Goal: Task Accomplishment & Management: Complete application form

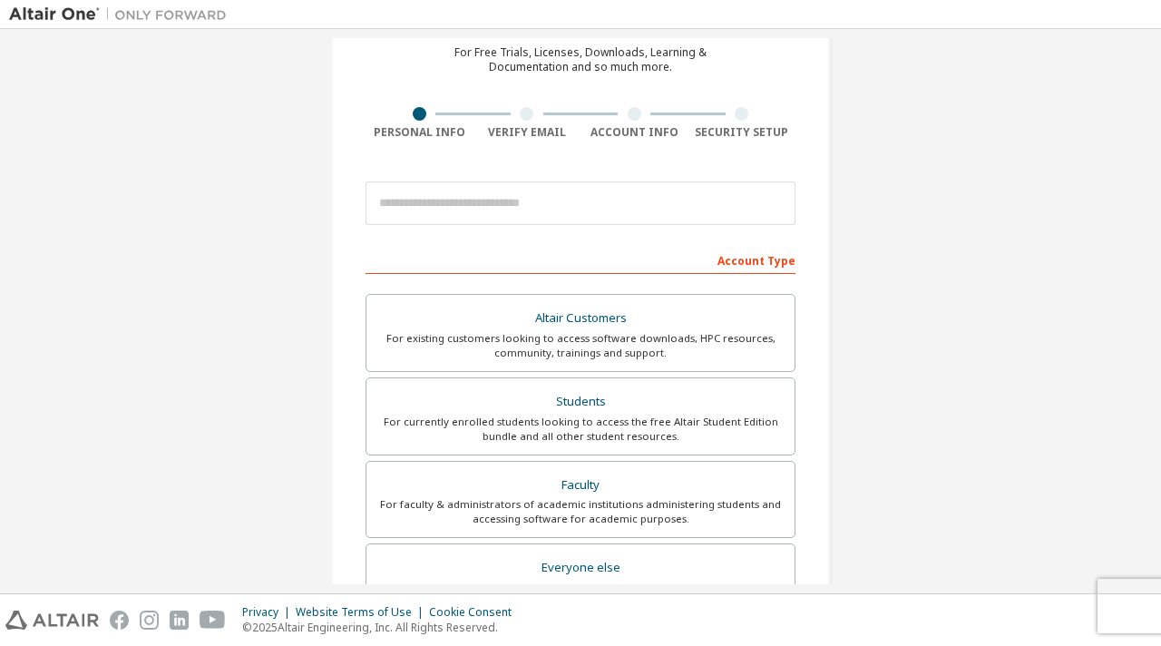
scroll to position [83, 0]
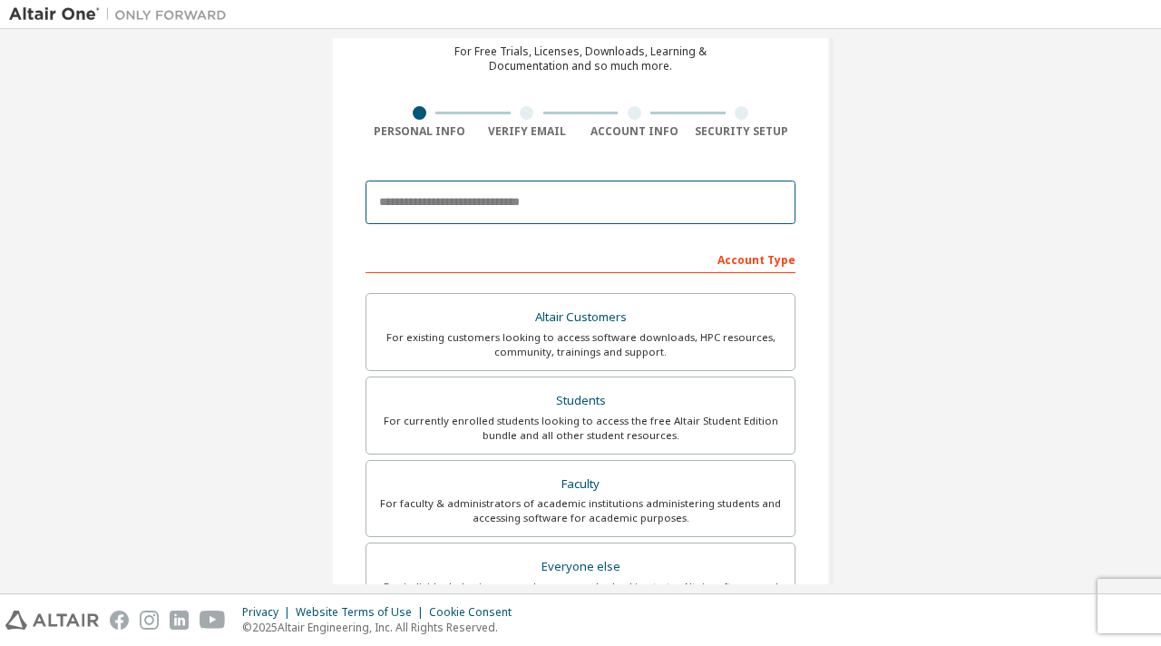
click at [472, 208] on input "email" at bounding box center [580, 202] width 430 height 44
type input "**********"
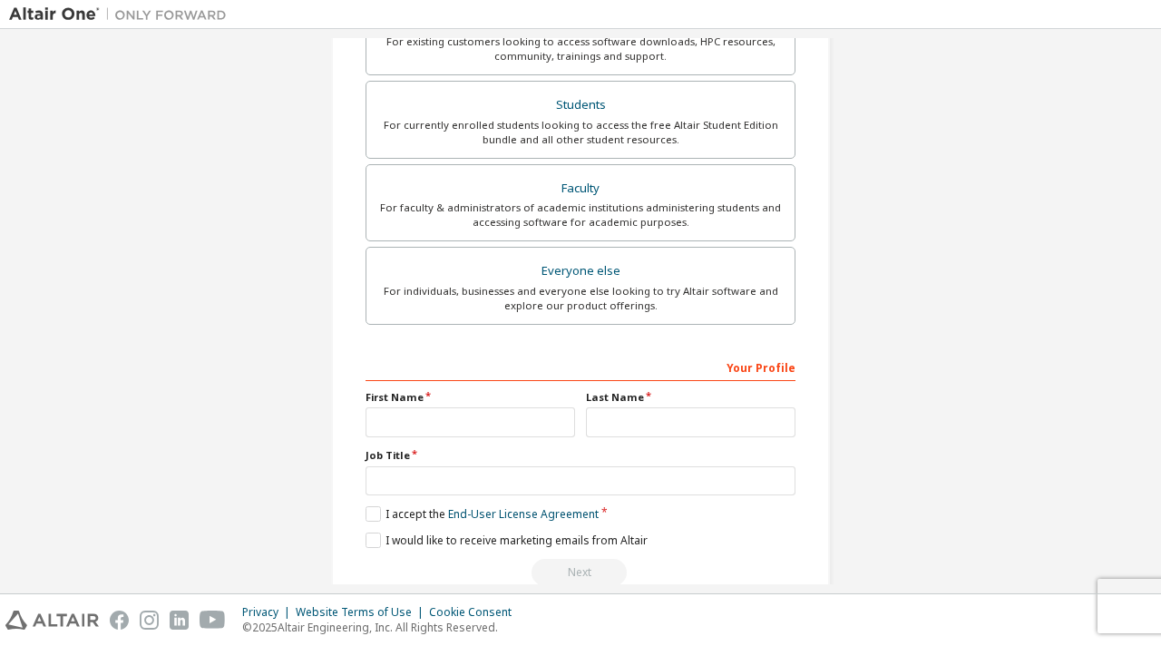
scroll to position [378, 0]
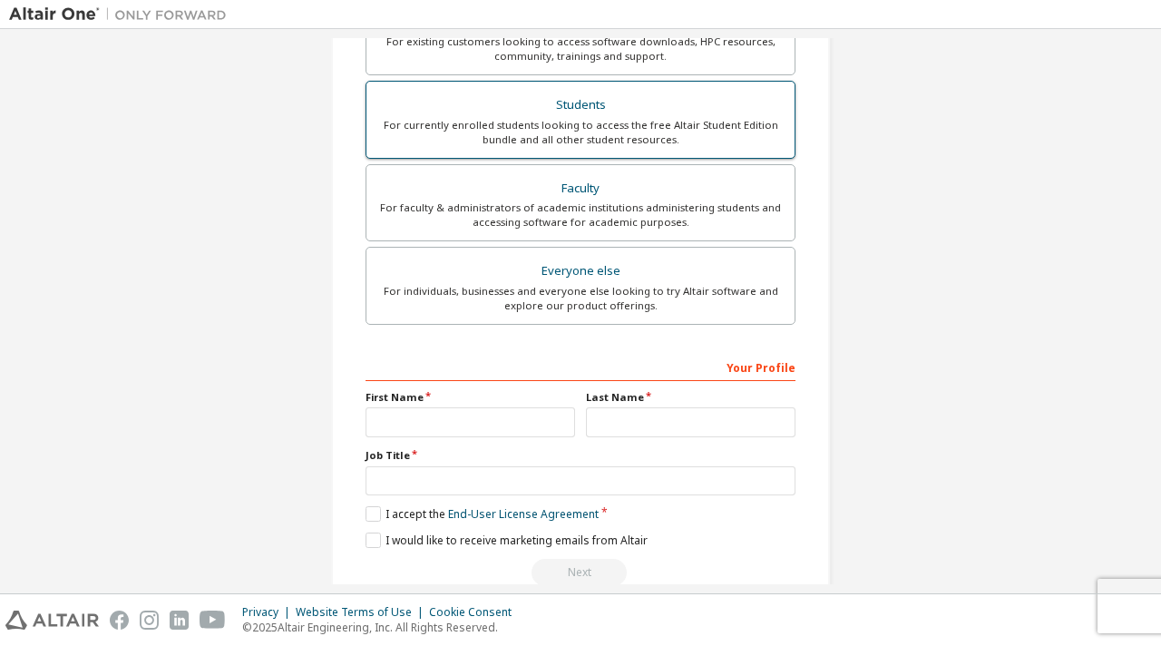
click at [549, 98] on div "Students" at bounding box center [580, 104] width 406 height 25
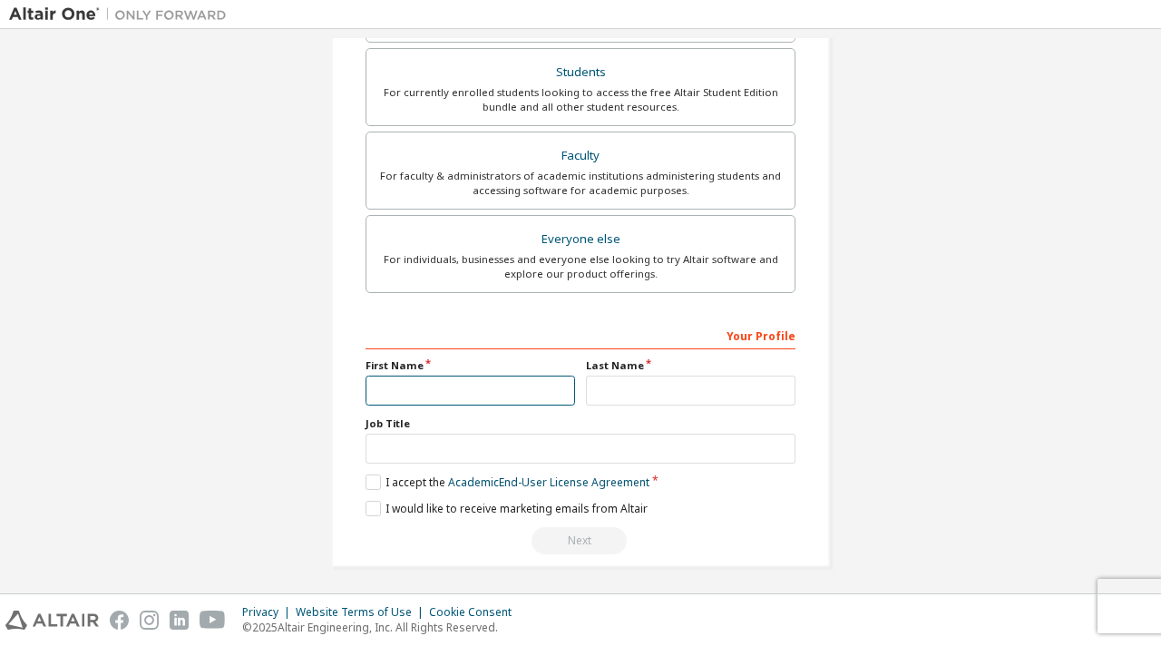
click at [537, 380] on input "text" at bounding box center [469, 390] width 209 height 30
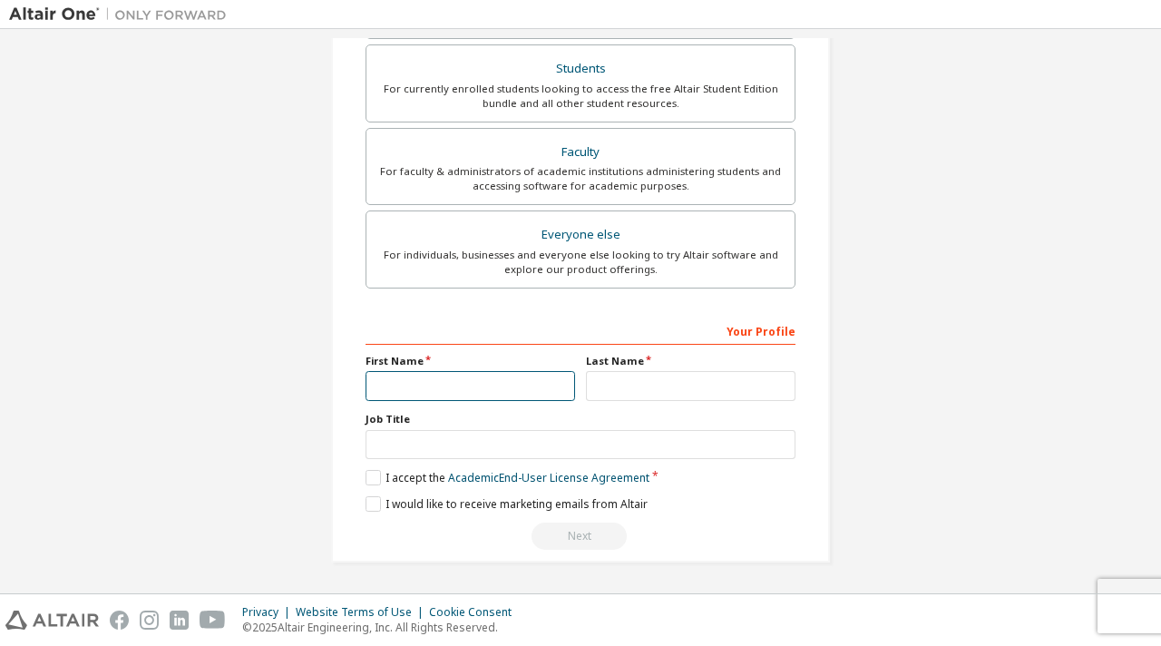
scroll to position [410, 0]
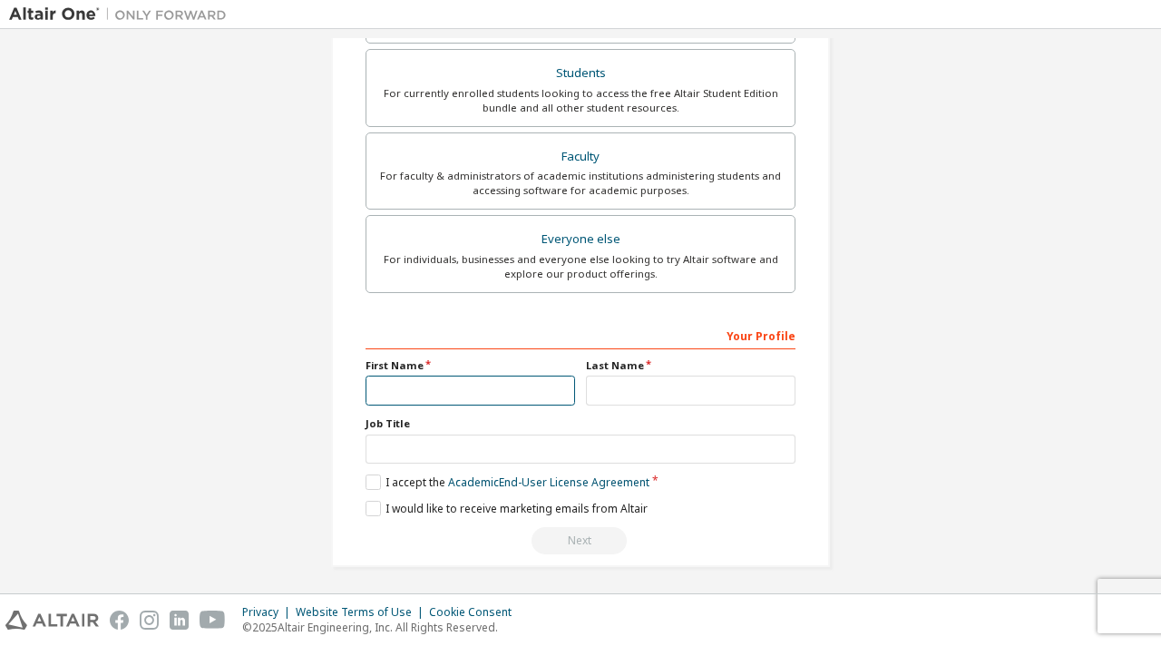
type input "**********"
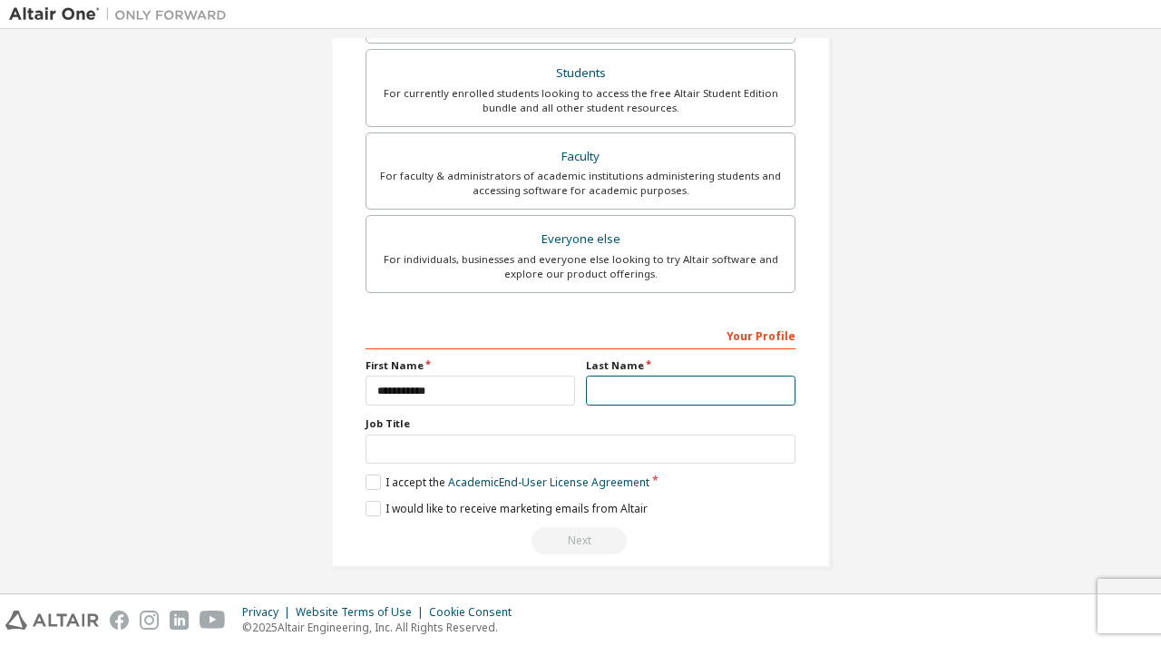
click at [606, 390] on input "text" at bounding box center [690, 390] width 209 height 30
type input "***"
click at [370, 481] on label "I accept the Academic End-User License Agreement" at bounding box center [507, 481] width 284 height 15
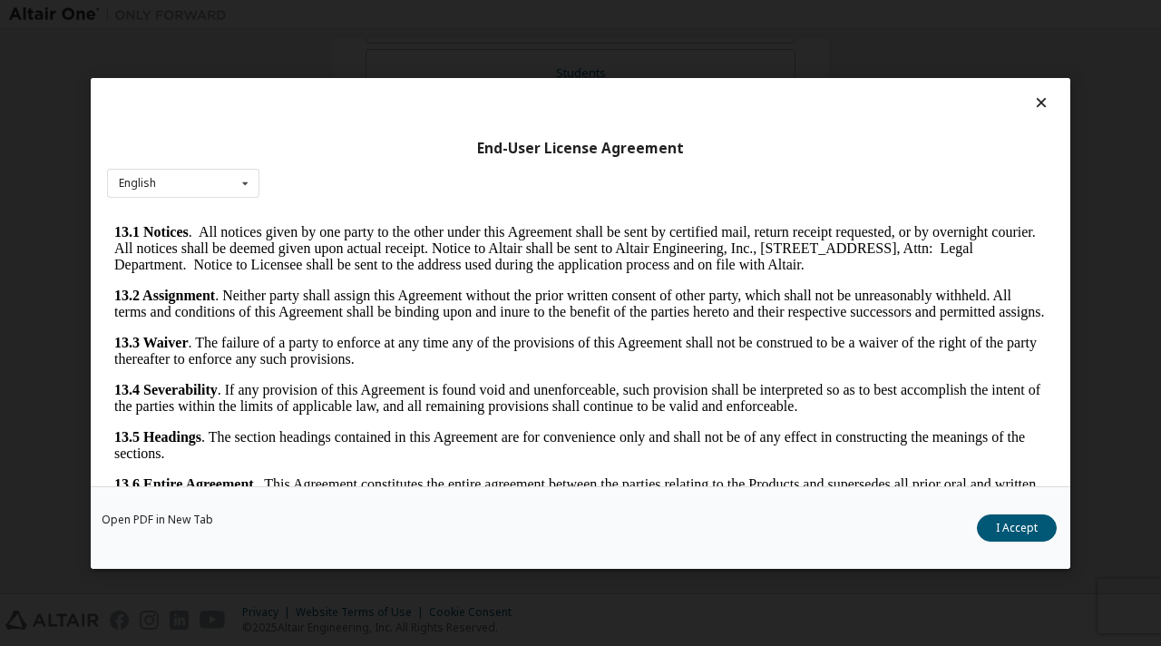
scroll to position [2979, 0]
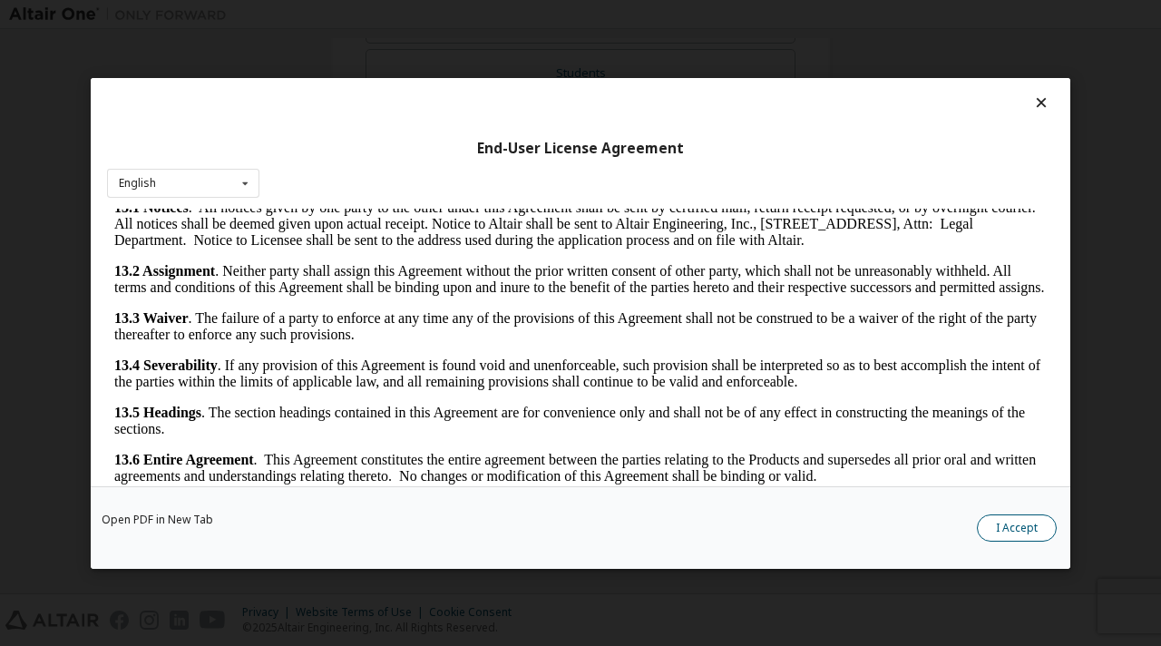
click at [987, 523] on button "I Accept" at bounding box center [1017, 526] width 80 height 27
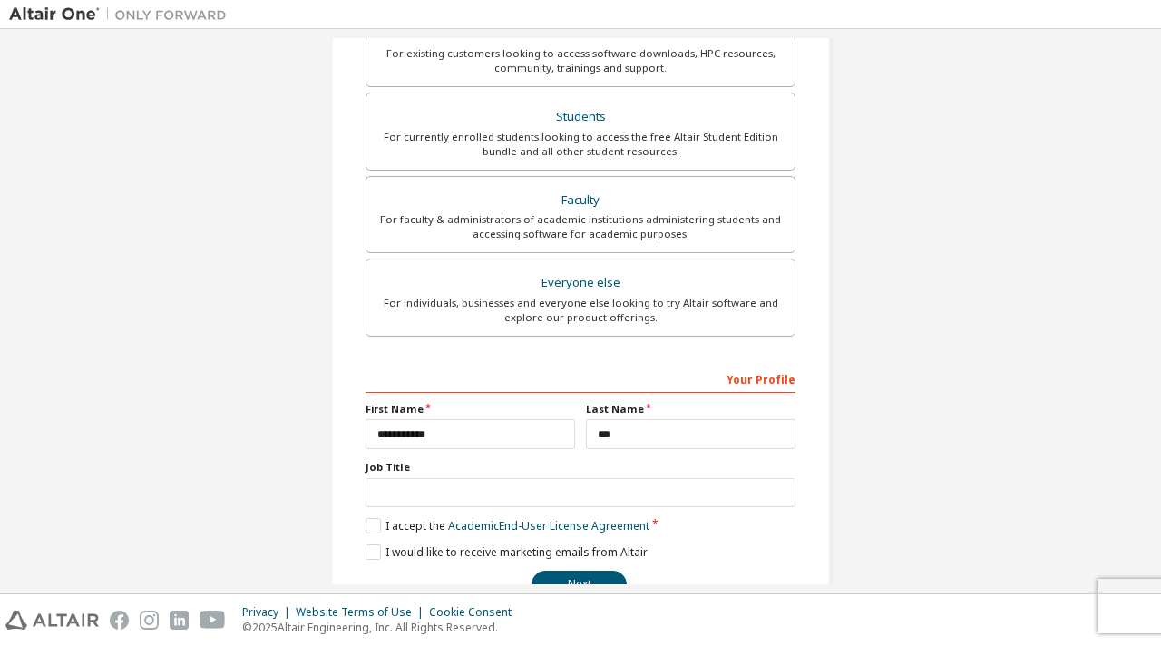
scroll to position [410, 0]
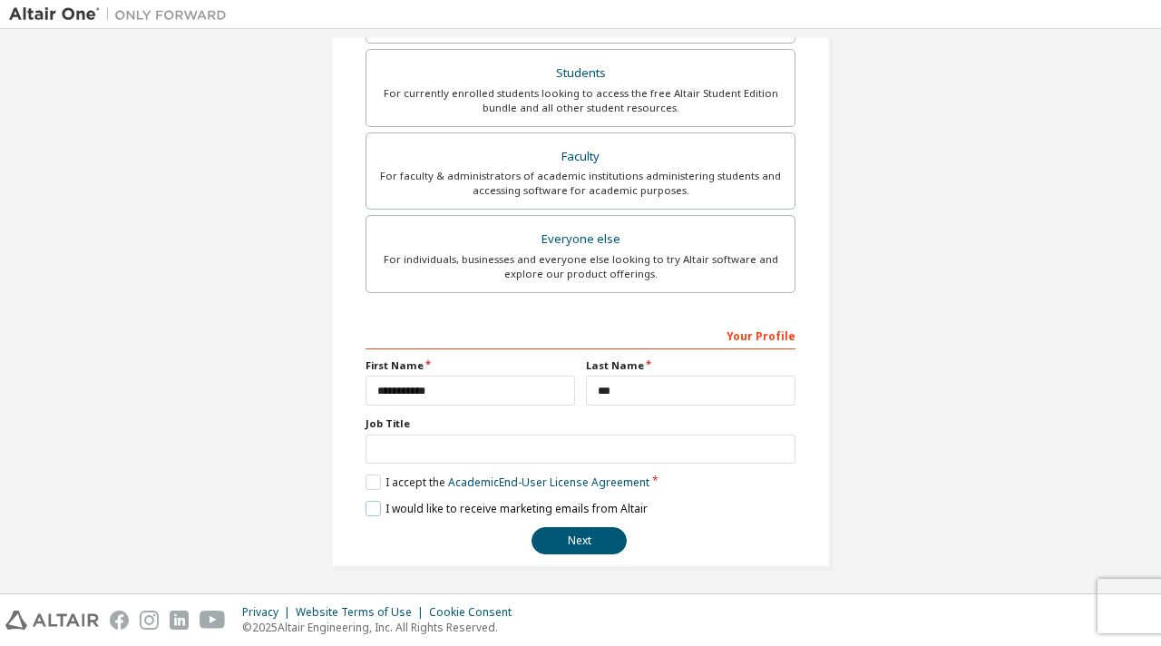
click at [372, 509] on label "I would like to receive marketing emails from Altair" at bounding box center [506, 508] width 282 height 15
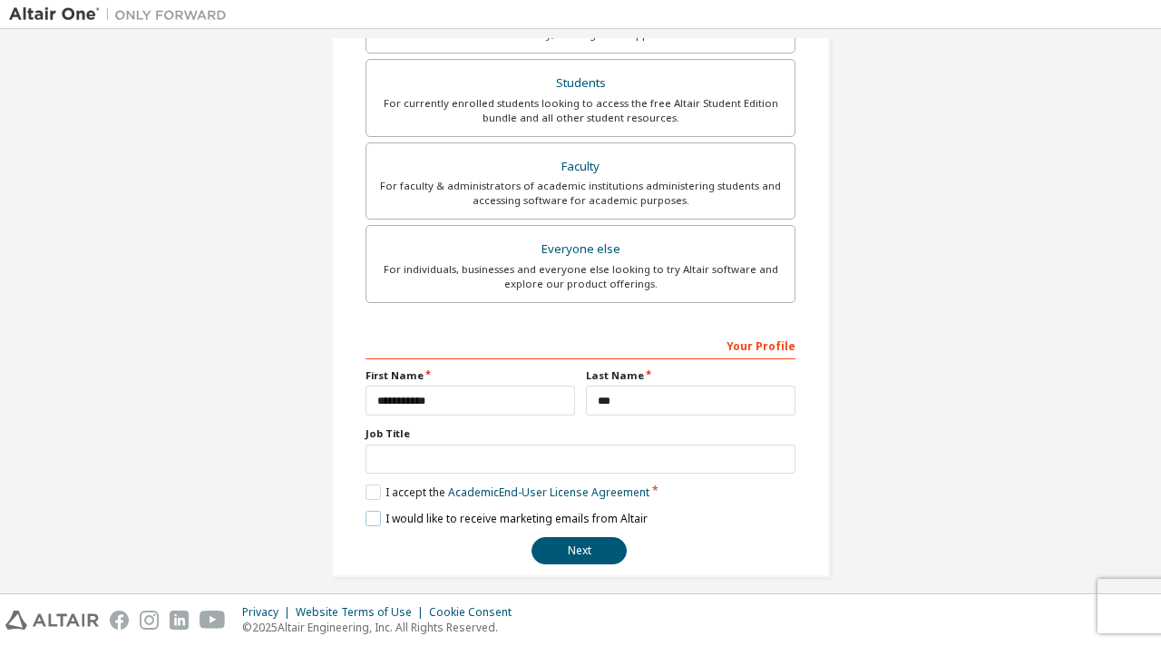
scroll to position [401, 0]
click at [578, 542] on button "Next" at bounding box center [578, 549] width 95 height 27
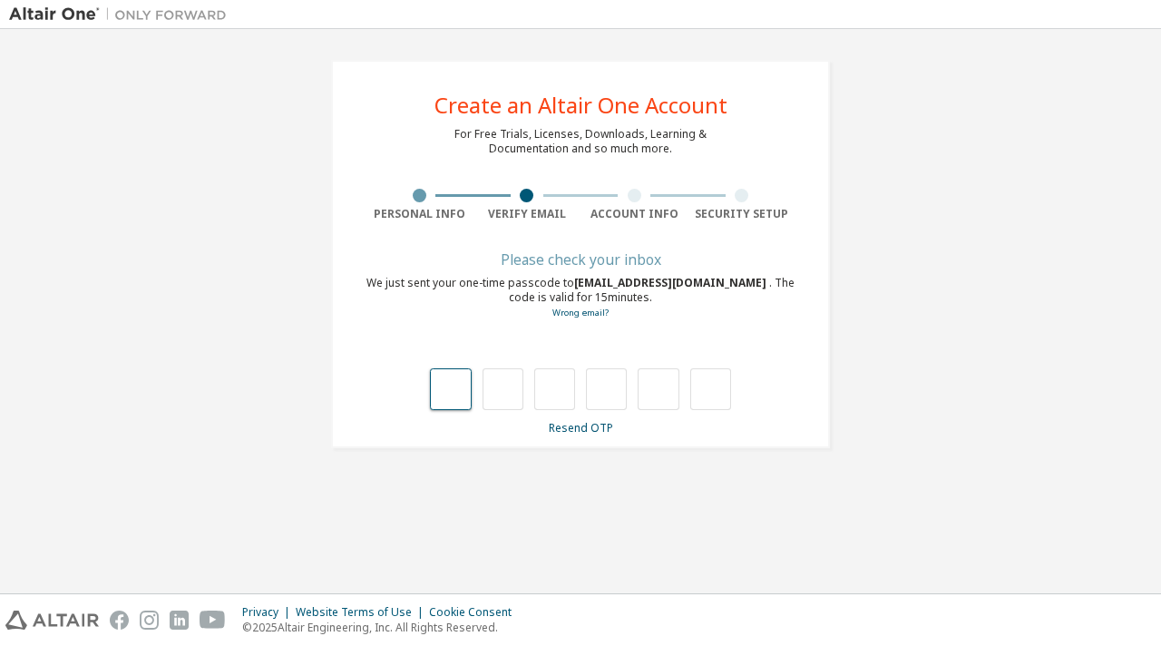
type input "*"
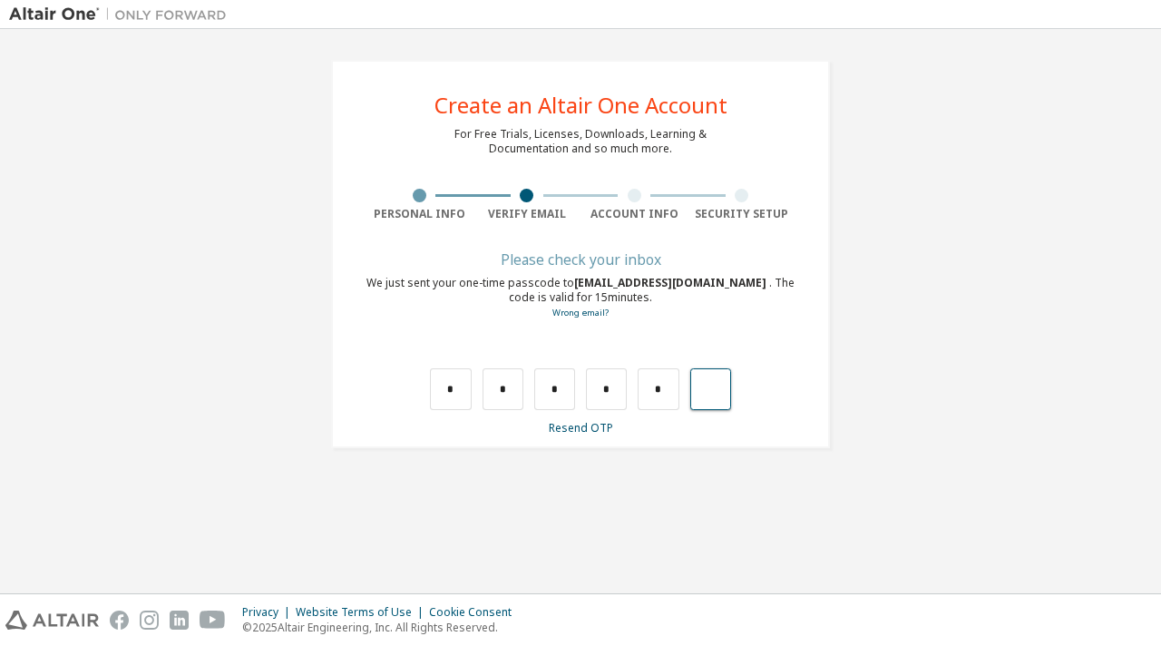
type input "*"
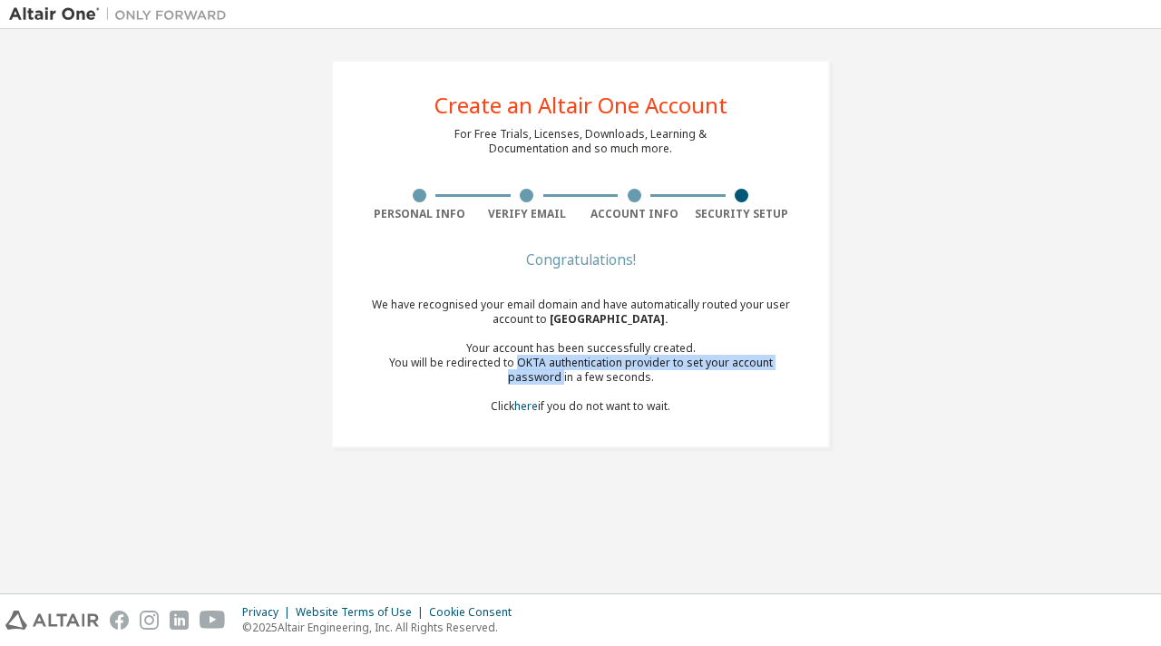
drag, startPoint x: 491, startPoint y: 365, endPoint x: 519, endPoint y: 370, distance: 27.6
click at [519, 370] on div "You will be redirected to OKTA authentication provider to set your account pass…" at bounding box center [580, 369] width 430 height 29
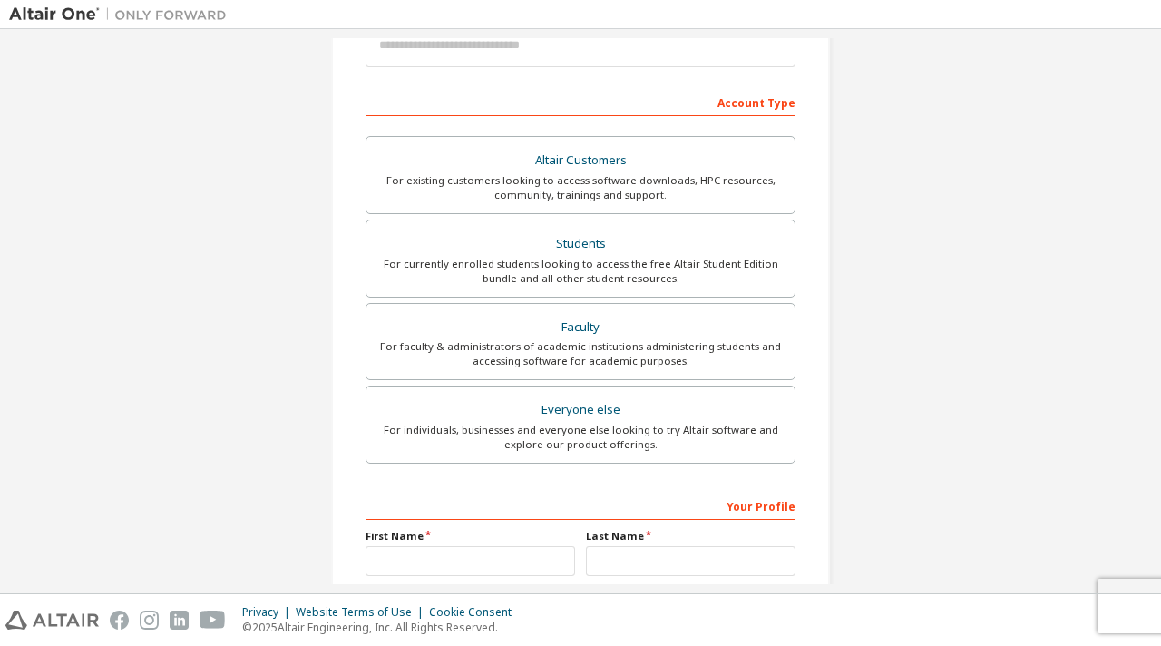
scroll to position [238, 0]
